Goal: Information Seeking & Learning: Learn about a topic

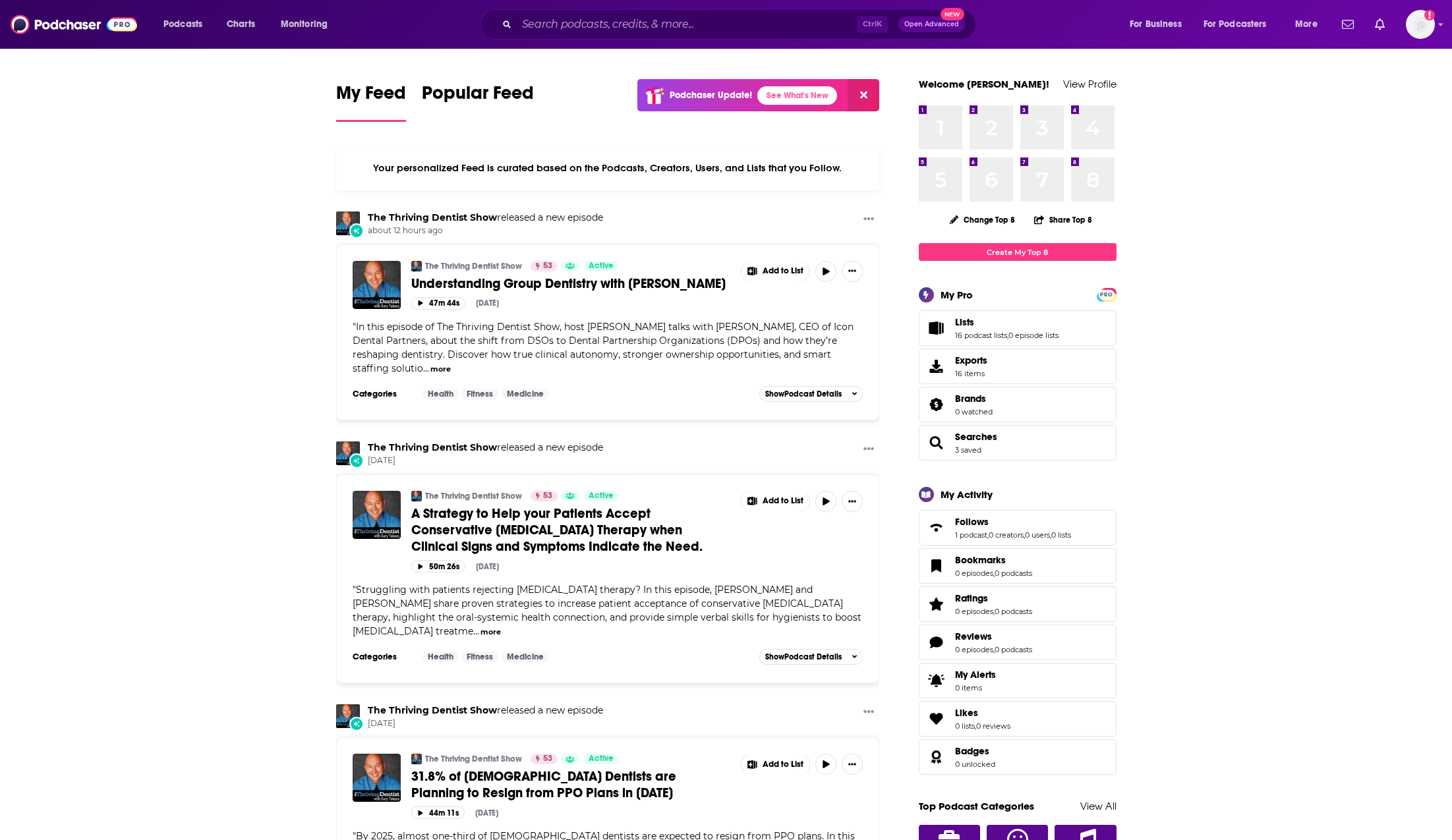
click at [627, 38] on div "Ctrl K Open Advanced New" at bounding box center [728, 24] width 496 height 30
click at [627, 27] on input "Search podcasts, credits, & more..." at bounding box center [687, 24] width 340 height 21
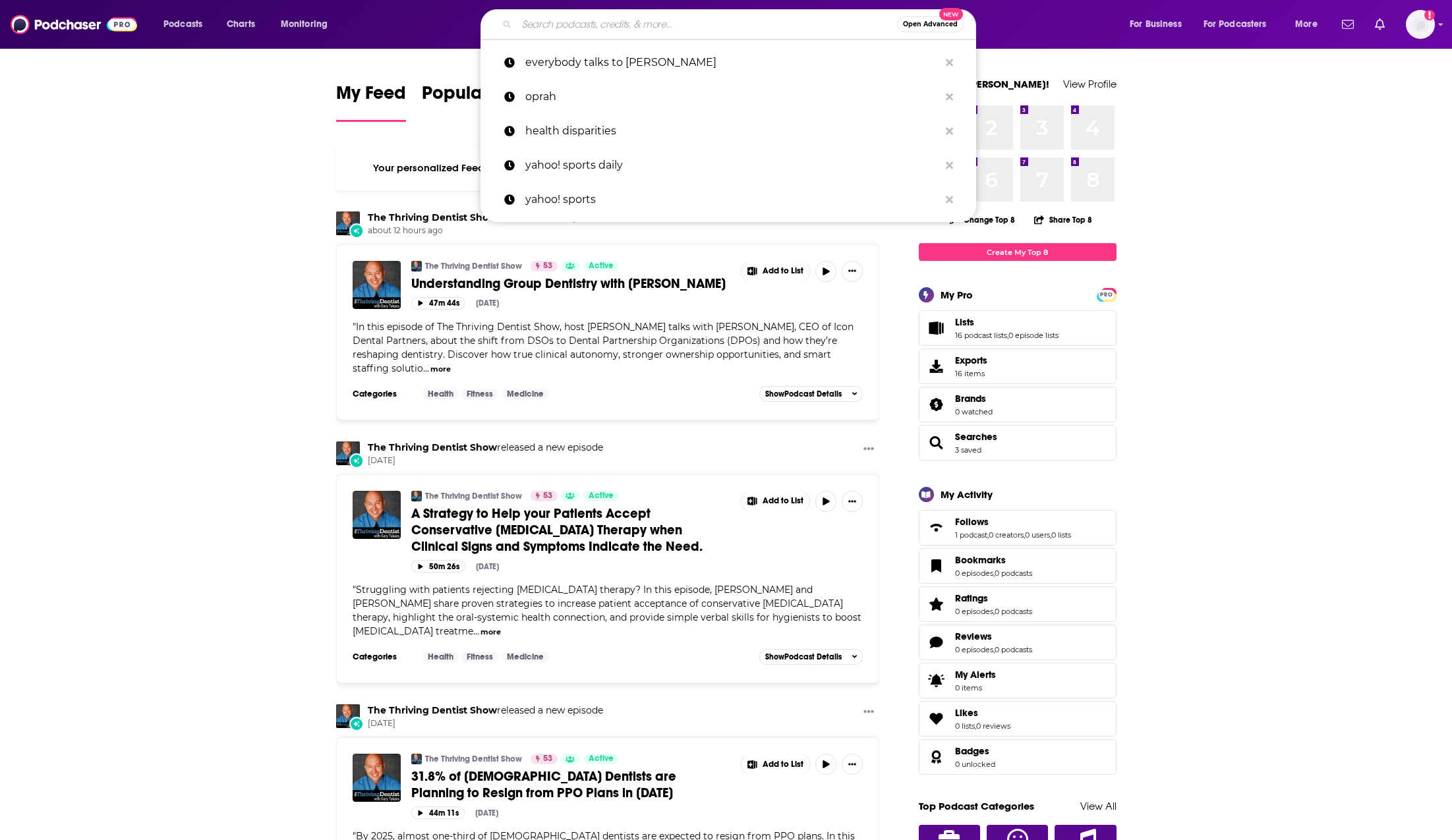
paste input "98.5 The Sports Hub"
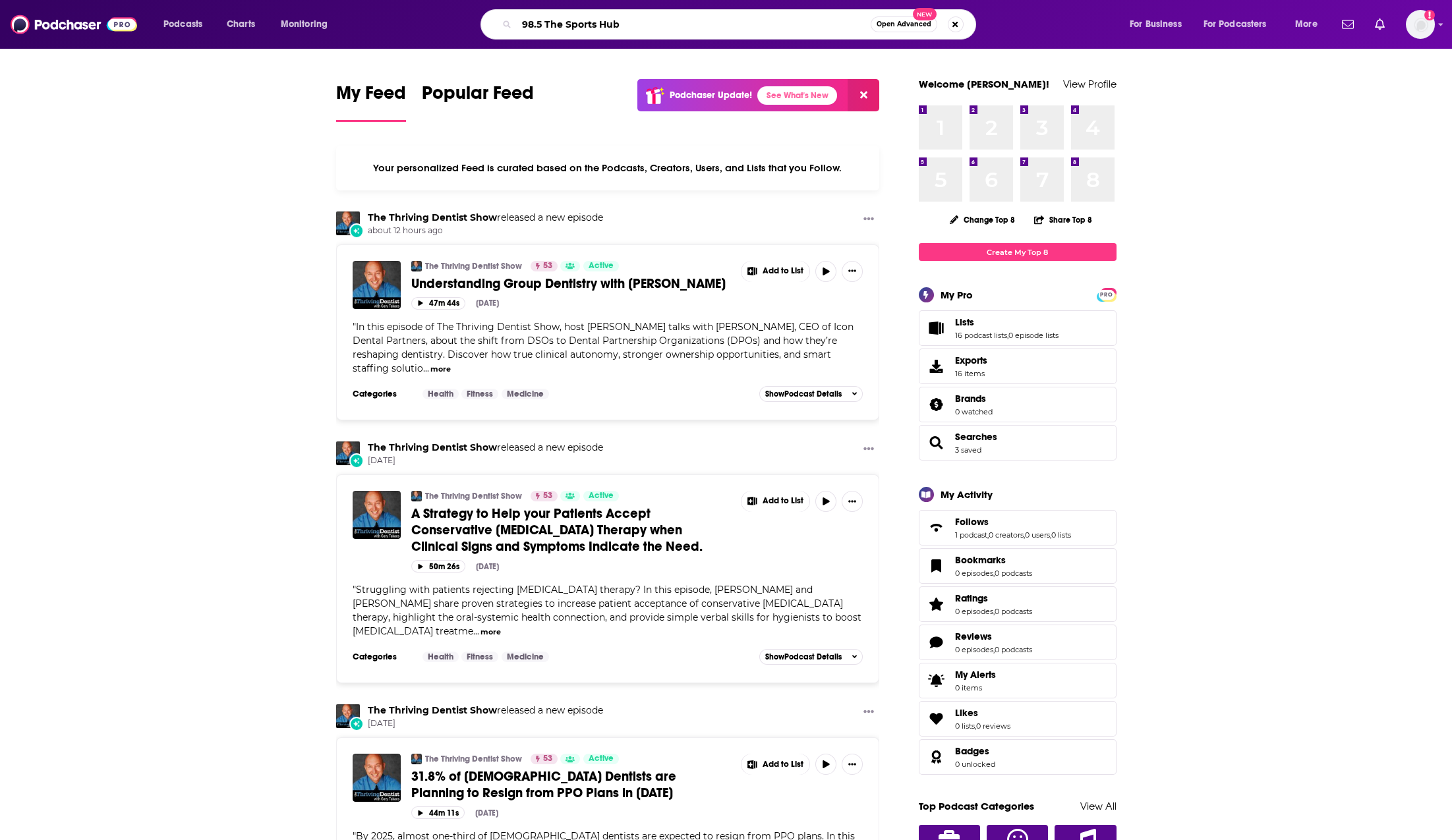
type input "98.5 The Sports Hub"
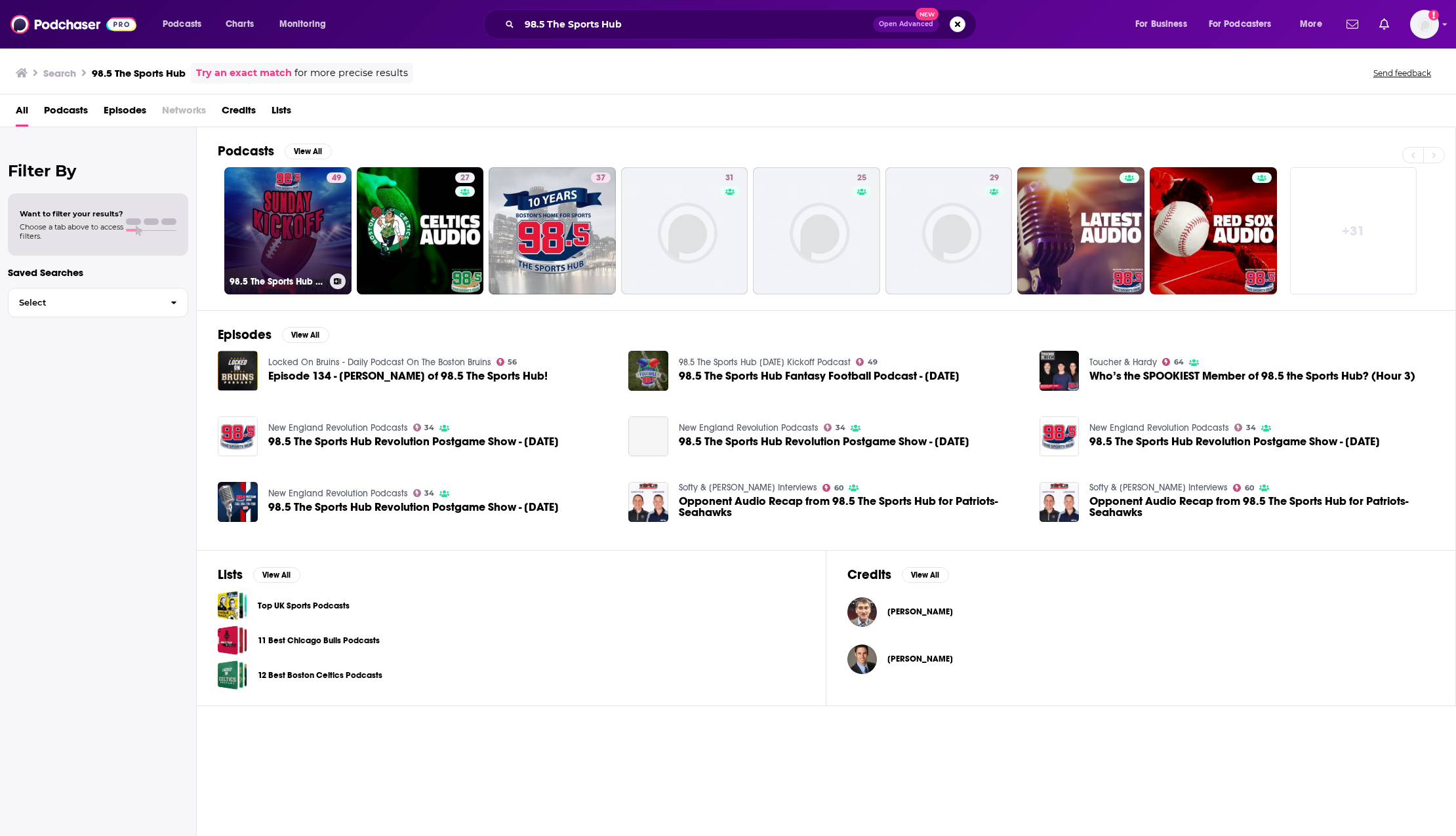
click at [305, 242] on link "49 98.5 The Sports Hub [DATE] Kickoff Podcast" at bounding box center [288, 231] width 127 height 127
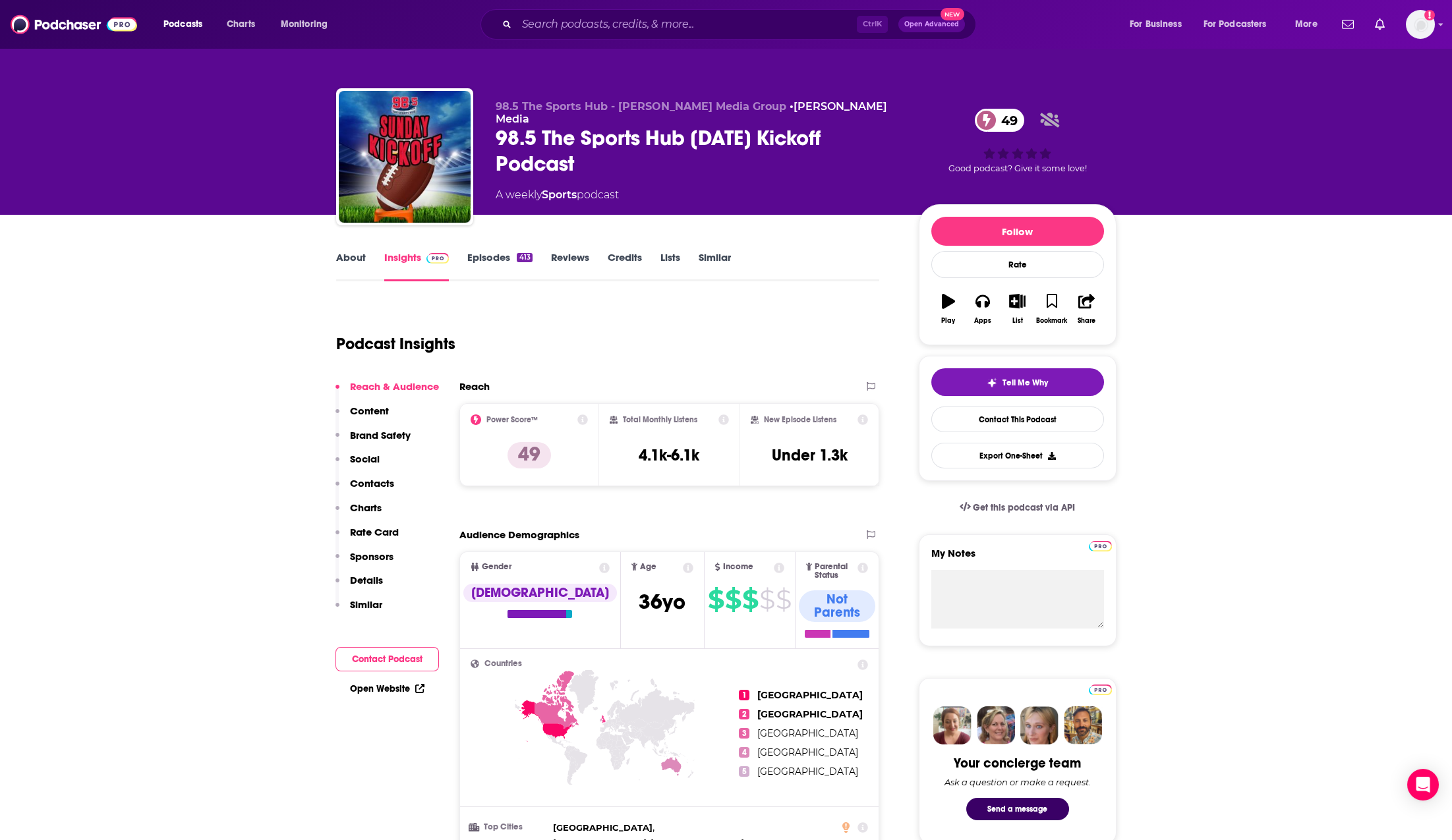
click at [664, 377] on div "Podcast Insights" at bounding box center [608, 341] width 544 height 78
